Goal: Check status

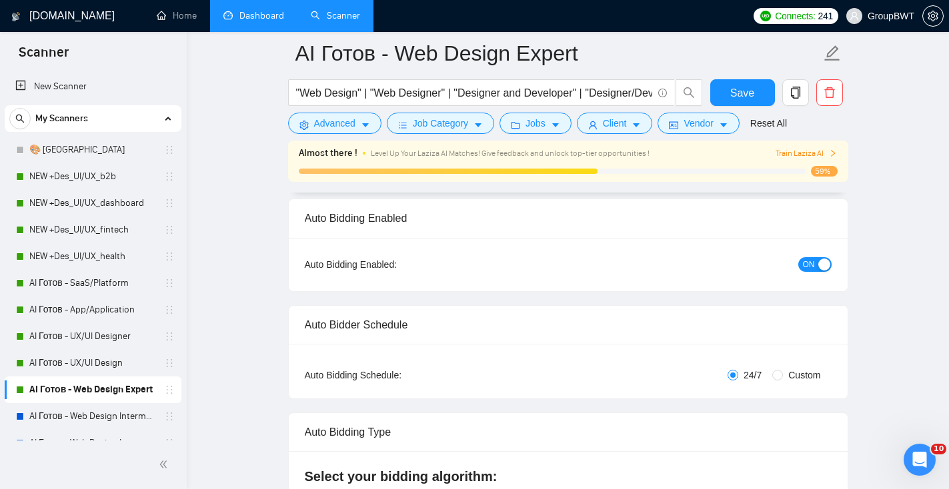
click at [268, 15] on link "Dashboard" at bounding box center [253, 15] width 61 height 11
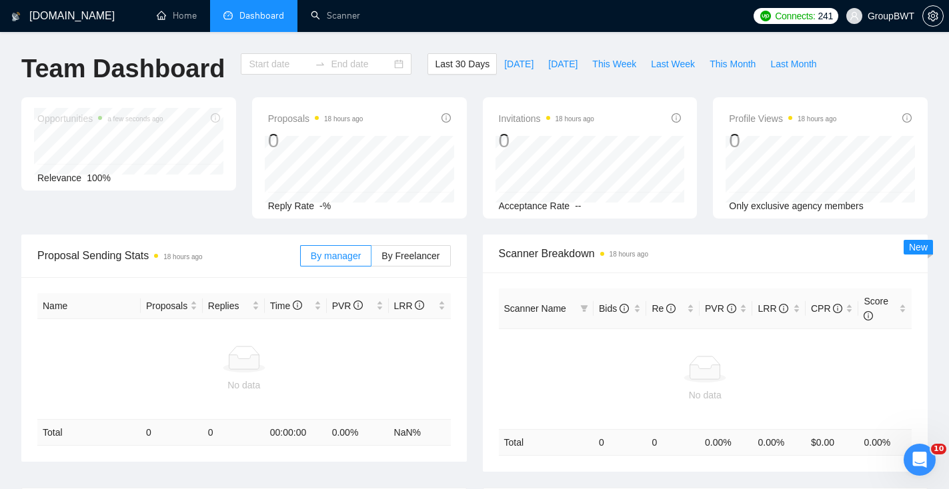
type input "[DATE]"
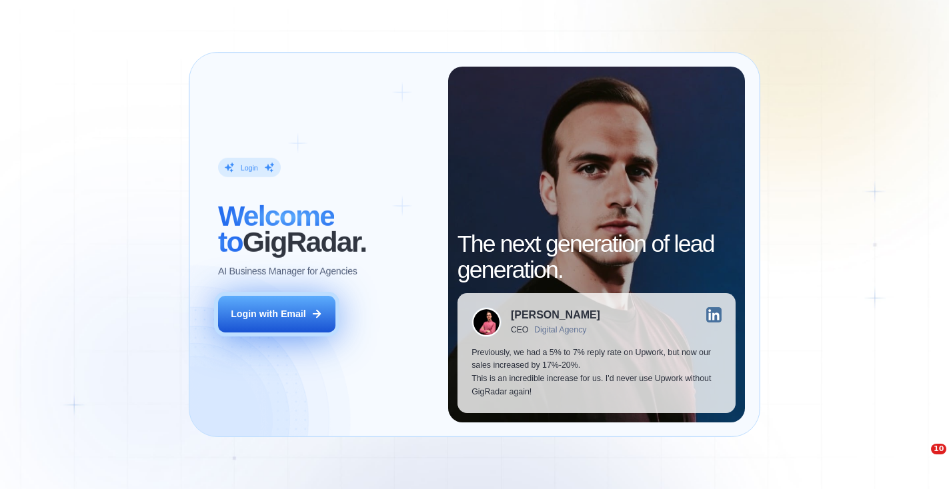
click at [321, 321] on button "Login with Email" at bounding box center [276, 314] width 117 height 37
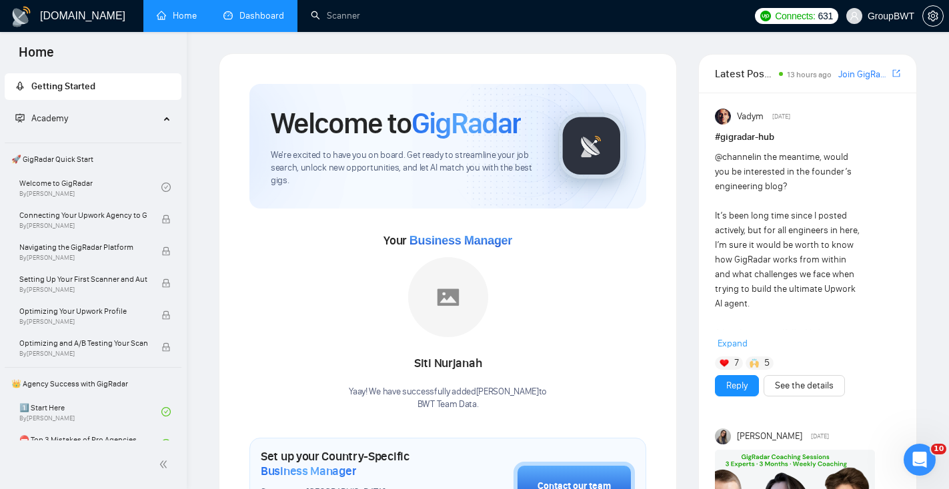
click at [245, 30] on li "Dashboard" at bounding box center [253, 16] width 87 height 32
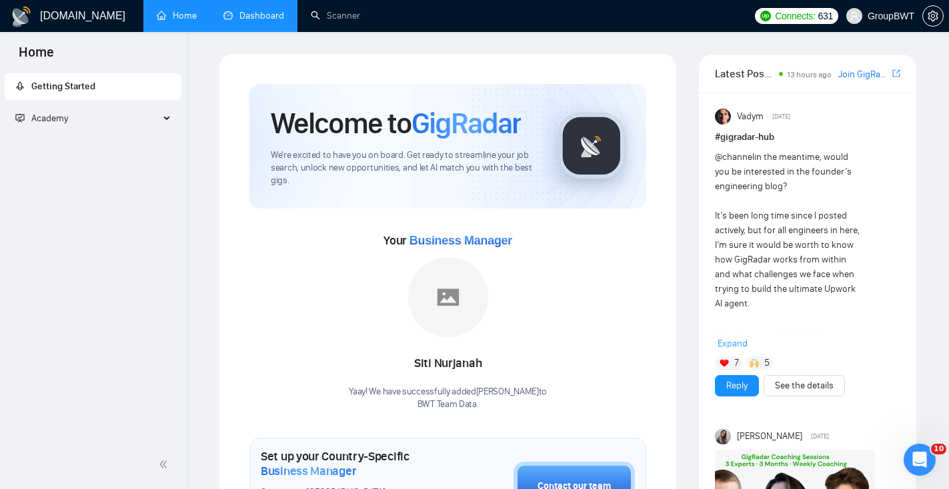
click at [276, 21] on link "Dashboard" at bounding box center [253, 15] width 61 height 11
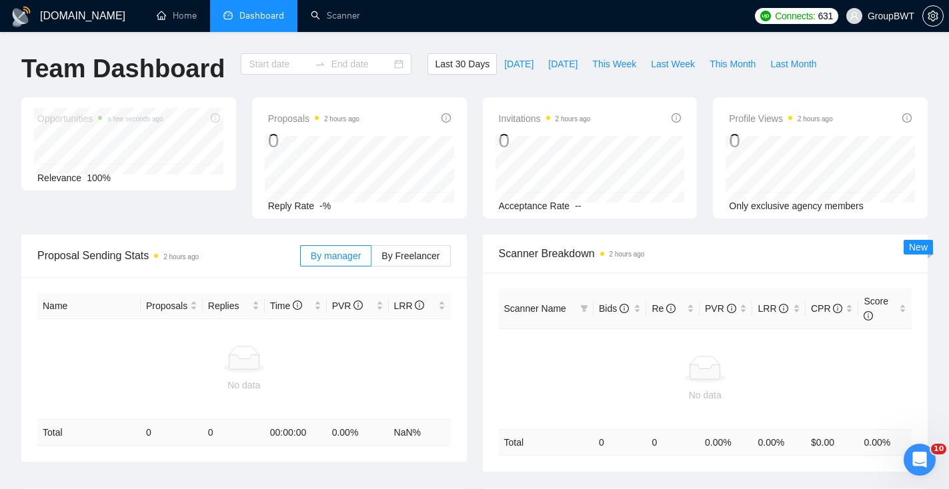
type input "[DATE]"
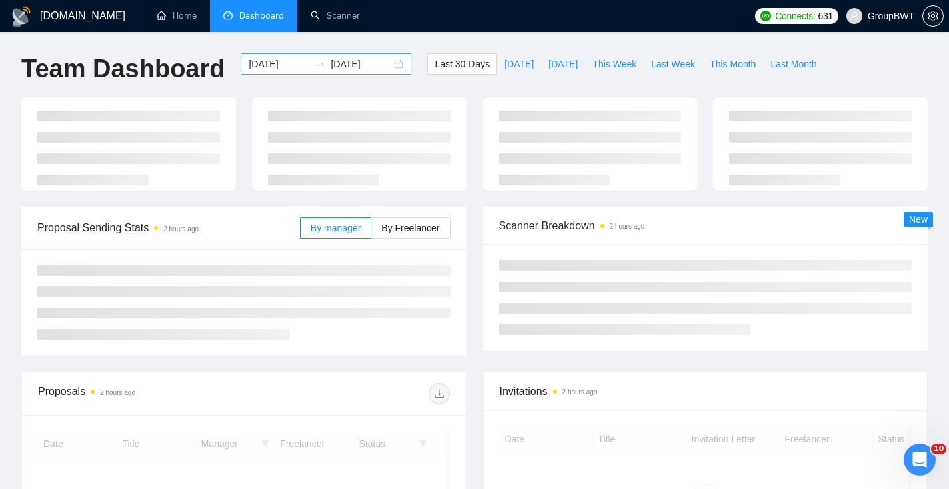
click at [387, 65] on div "2025-09-09 2025-10-09" at bounding box center [326, 63] width 171 height 21
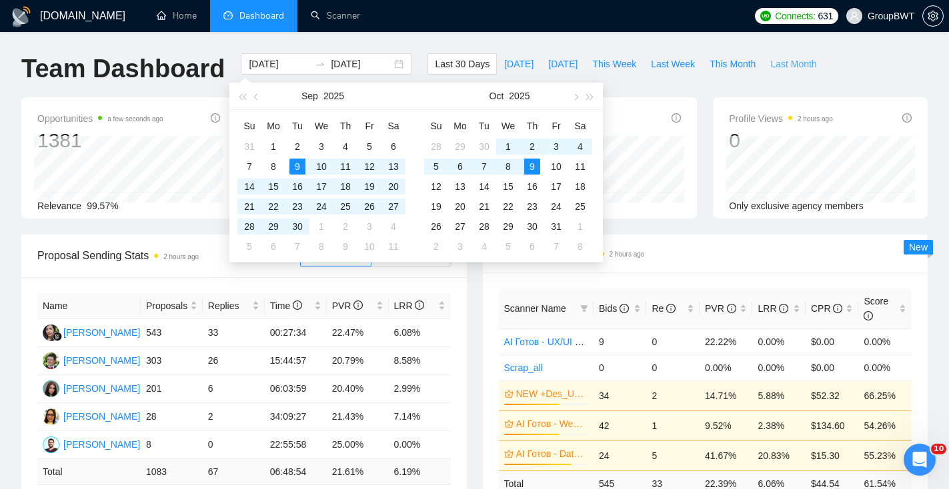
click at [787, 60] on span "Last Month" at bounding box center [793, 64] width 46 height 15
type input "2025-09-01"
type input "2025-09-30"
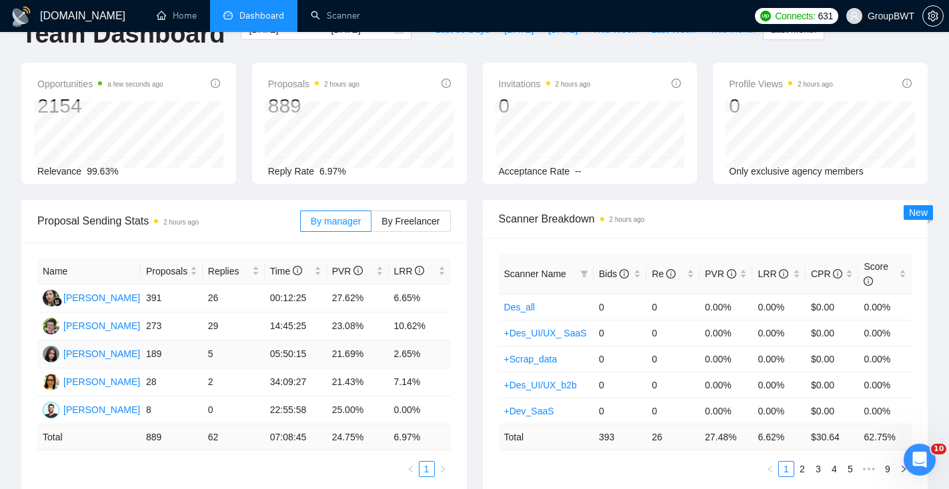
scroll to position [36, 0]
drag, startPoint x: 436, startPoint y: 353, endPoint x: 139, endPoint y: 350, distance: 296.7
click at [139, 350] on tr "Sofiia Katalandze 189 5 05:50:15 21.69% 2.65%" at bounding box center [243, 353] width 413 height 28
copy tr "189 5 05:50:15 21.69% 2.65%"
